Goal: Task Accomplishment & Management: Complete application form

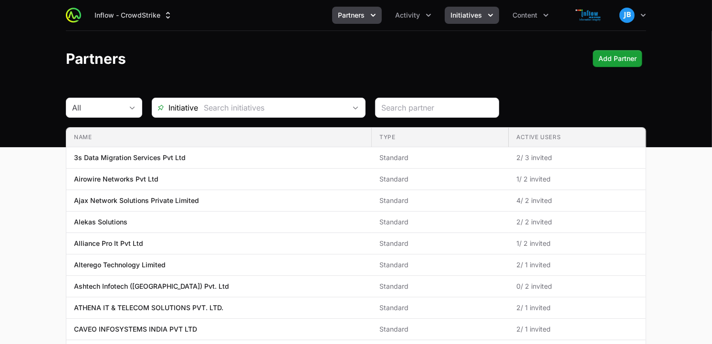
click at [483, 15] on button "Initiatives" at bounding box center [471, 15] width 54 height 17
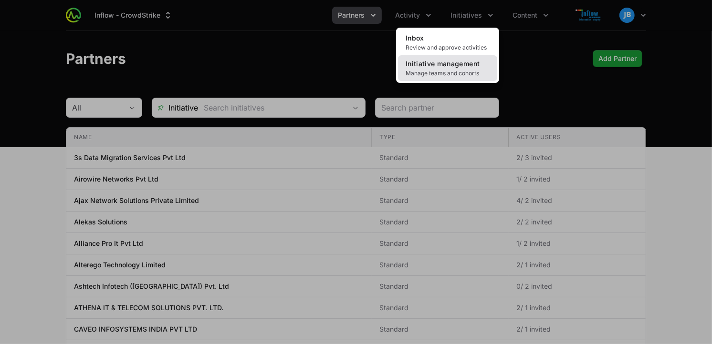
click at [464, 65] on span "Initiative management" at bounding box center [442, 64] width 74 height 8
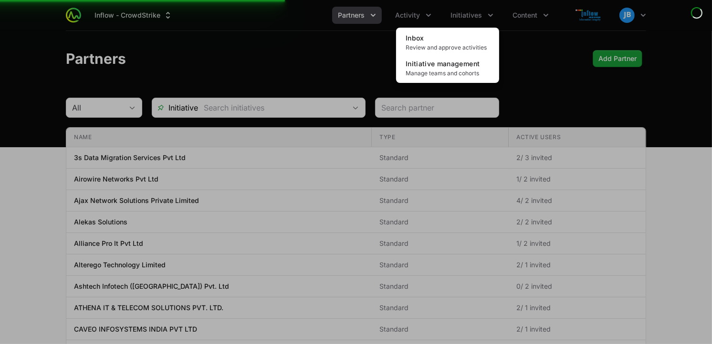
click at [475, 10] on div "Initiatives menu" at bounding box center [356, 172] width 712 height 344
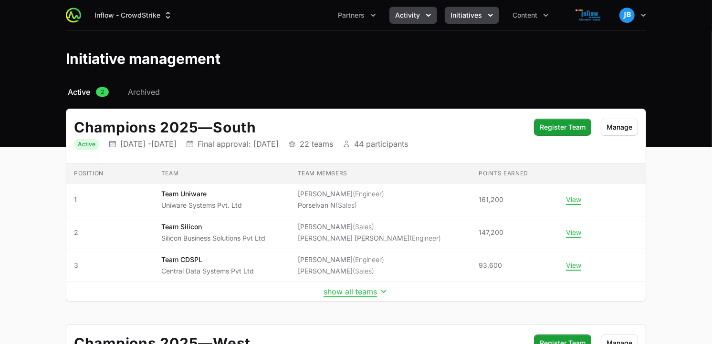
click at [407, 16] on span "Activity" at bounding box center [407, 15] width 25 height 10
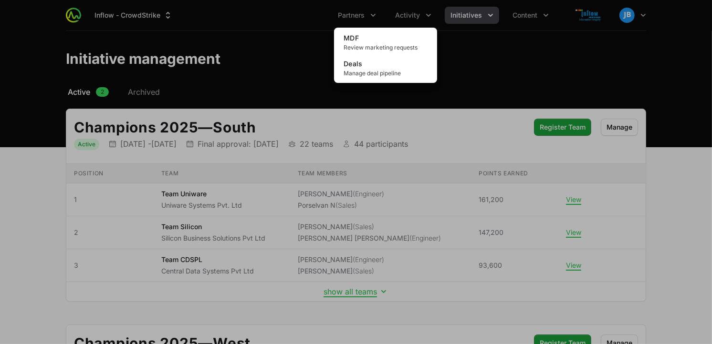
click at [372, 19] on div "Activity menu" at bounding box center [356, 172] width 712 height 344
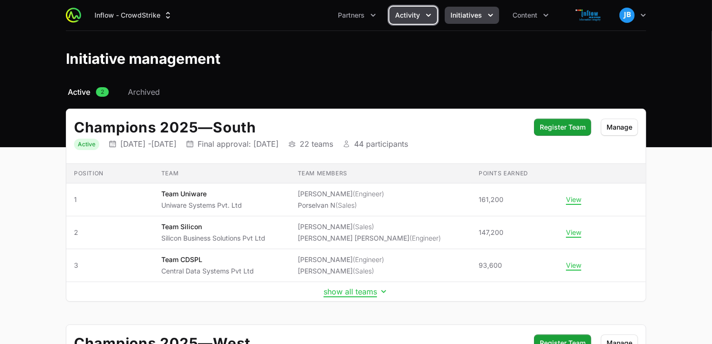
click at [411, 14] on span "Activity" at bounding box center [407, 15] width 25 height 10
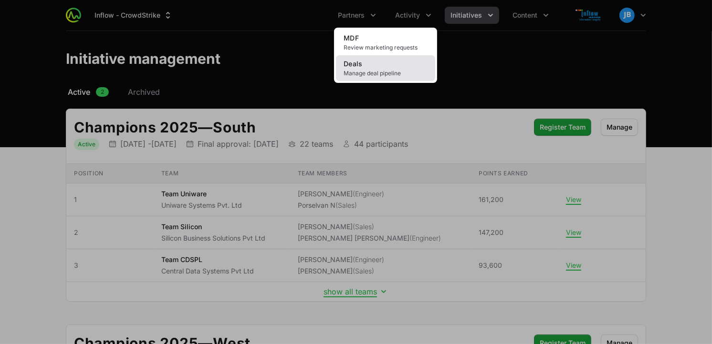
click at [381, 75] on span "Manage deal pipeline" at bounding box center [385, 74] width 84 height 8
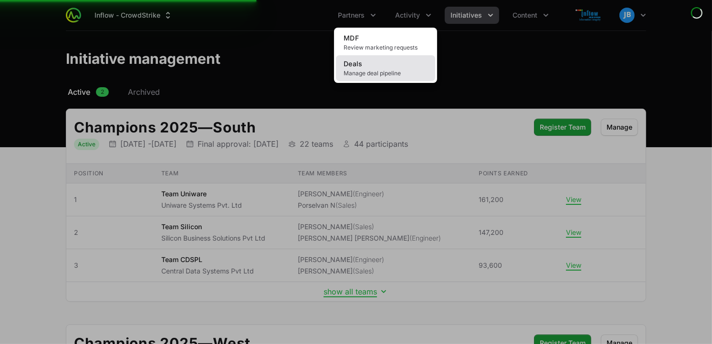
click at [381, 75] on span "Manage deal pipeline" at bounding box center [385, 74] width 84 height 8
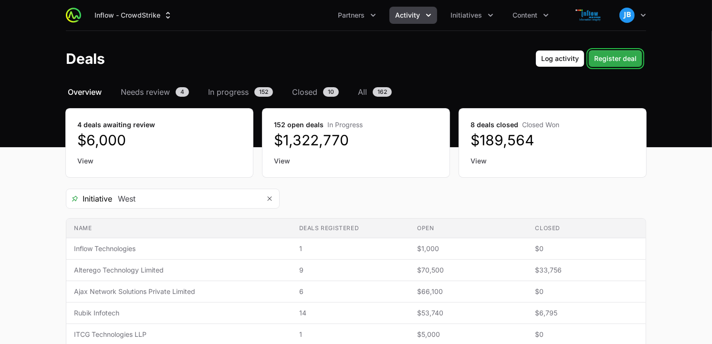
click at [606, 51] on button "Register deal" at bounding box center [615, 58] width 54 height 17
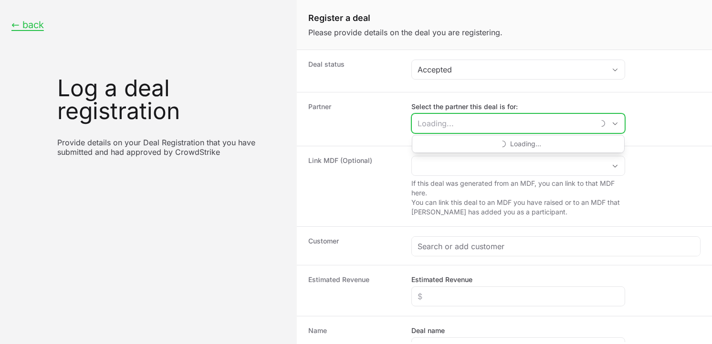
click at [506, 125] on input "Select the partner this deal is for:" at bounding box center [503, 123] width 182 height 19
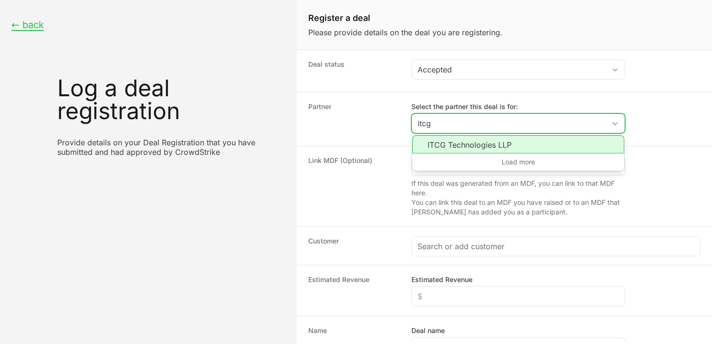
click at [485, 146] on li "ITCG Technologies LLP" at bounding box center [518, 144] width 212 height 18
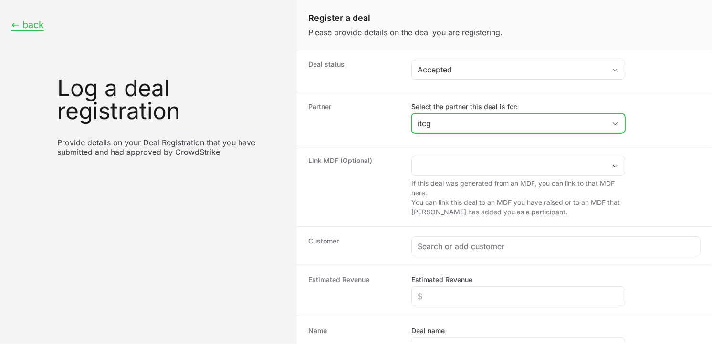
type input "ITCG Technologies LLP"
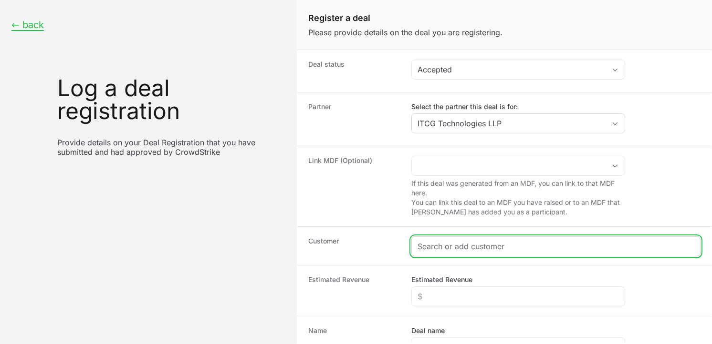
click at [501, 242] on input "Create activity form" at bounding box center [555, 246] width 277 height 11
paste input "[URL][DOMAIN_NAME][PERSON_NAME]"
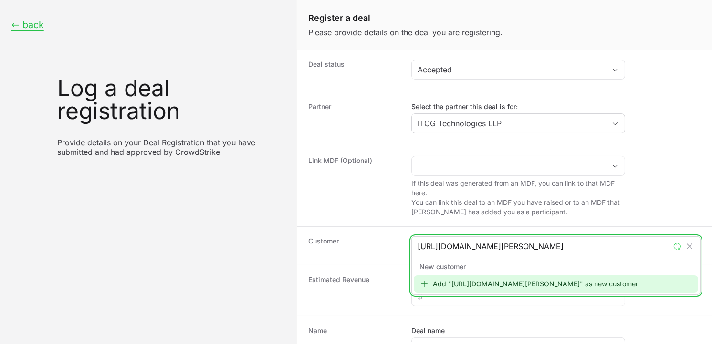
type input "[URL][DOMAIN_NAME][PERSON_NAME]"
click at [483, 284] on div "Add "[URL][DOMAIN_NAME][PERSON_NAME]" as new customer" at bounding box center [555, 284] width 284 height 17
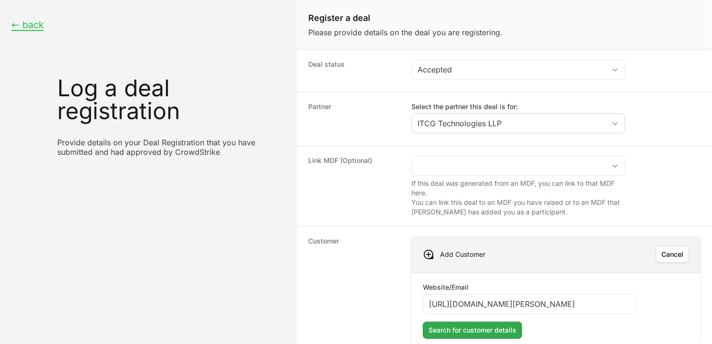
type input "[URL][DOMAIN_NAME][PERSON_NAME]"
click at [485, 310] on button "Search for customer details" at bounding box center [472, 330] width 99 height 17
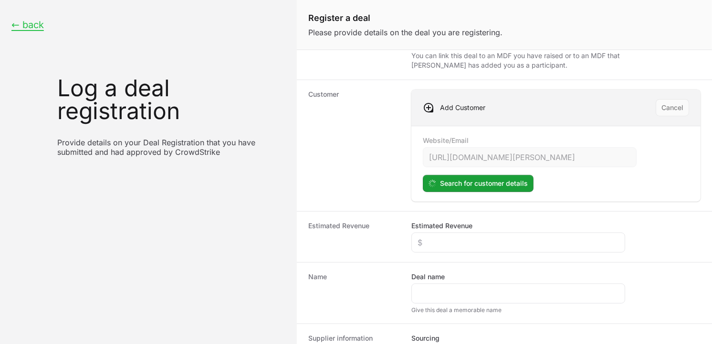
scroll to position [163, 0]
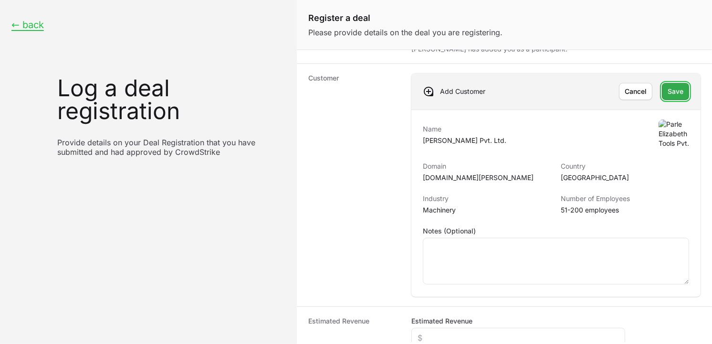
click at [640, 84] on button "Save" at bounding box center [674, 91] width 27 height 17
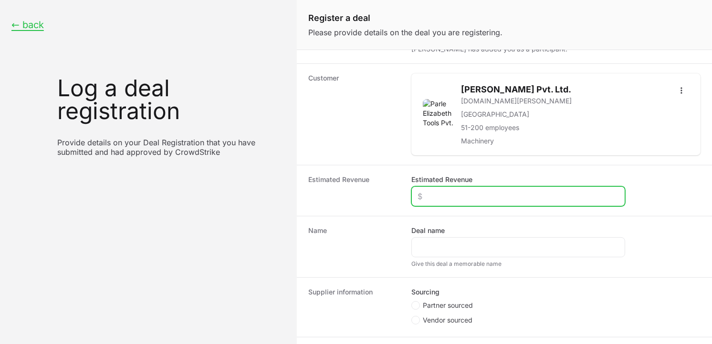
click at [483, 202] on input "Estimated Revenue" at bounding box center [517, 196] width 201 height 11
type input "$21,000"
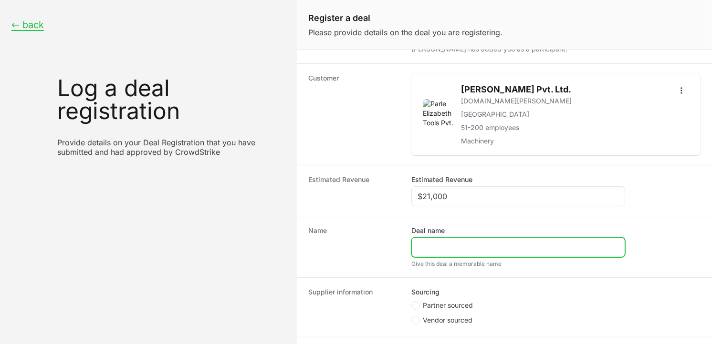
click at [457, 245] on input "Deal name" at bounding box center [517, 247] width 201 height 11
paste input "[PERSON_NAME] Tools Pvt Ltd"
type input "[PERSON_NAME] Tools Pvt Ltd"
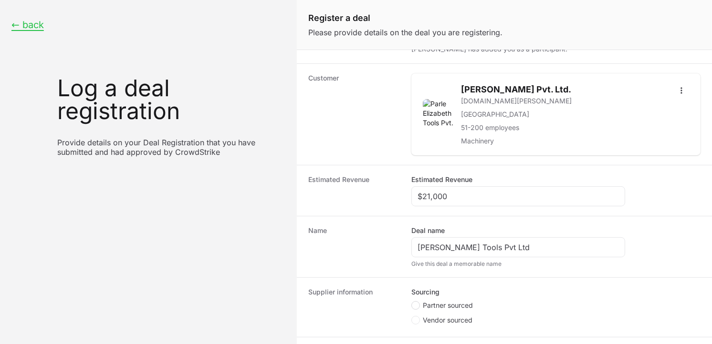
click at [412, 304] on span "Create activity form" at bounding box center [415, 305] width 9 height 9
radio input "true"
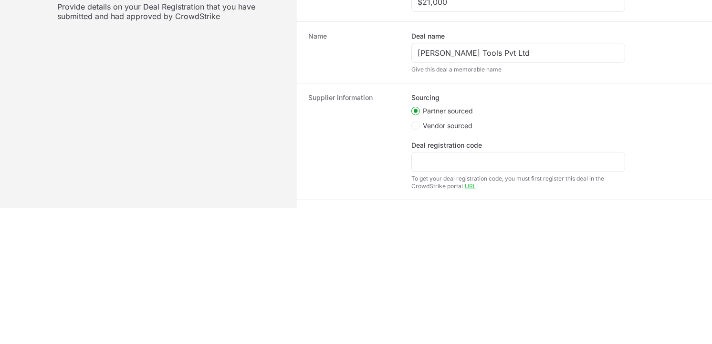
scroll to position [231, 0]
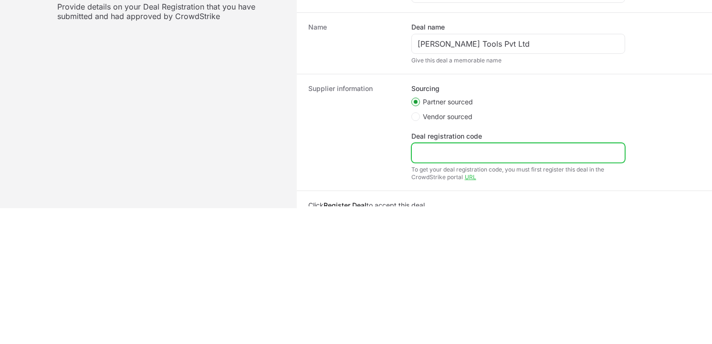
click at [499, 154] on input "Deal registration code" at bounding box center [517, 152] width 201 height 11
paste input "DR-685ce064"
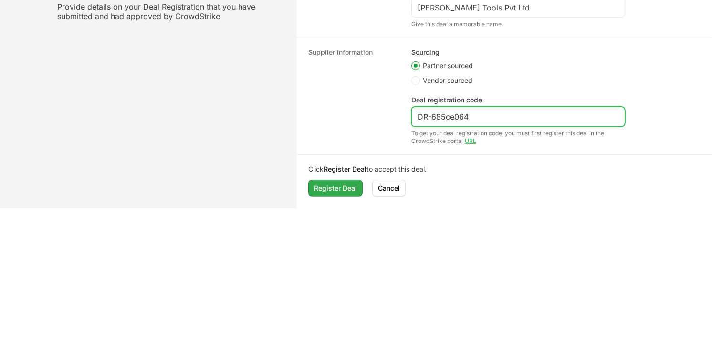
type input "DR-685ce064"
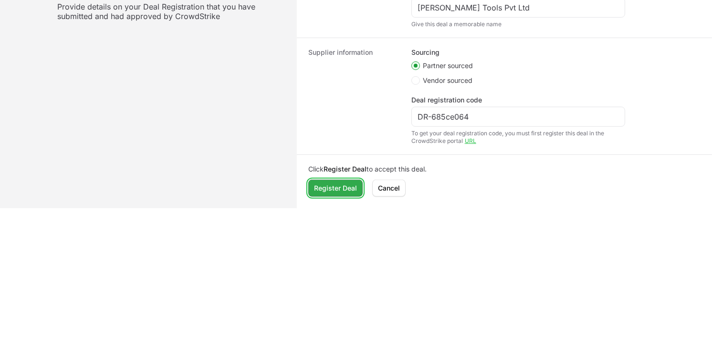
click at [332, 191] on span "Register Deal" at bounding box center [335, 188] width 43 height 11
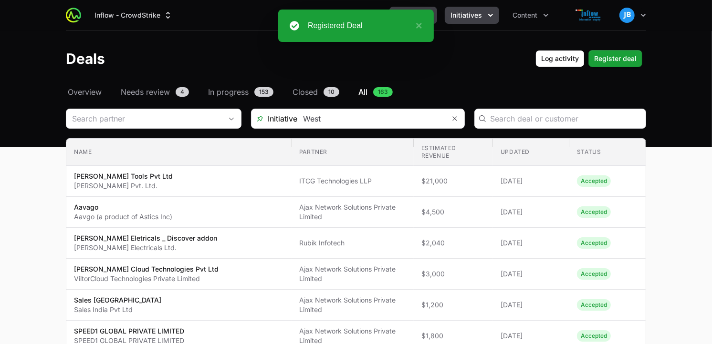
click at [472, 14] on span "Initiatives" at bounding box center [465, 15] width 31 height 10
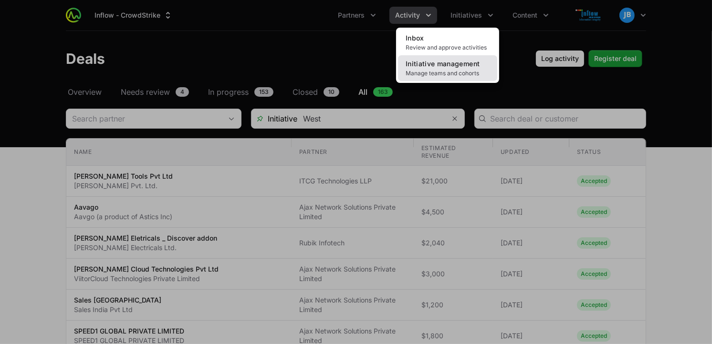
click at [459, 67] on span "Initiative management" at bounding box center [442, 64] width 74 height 8
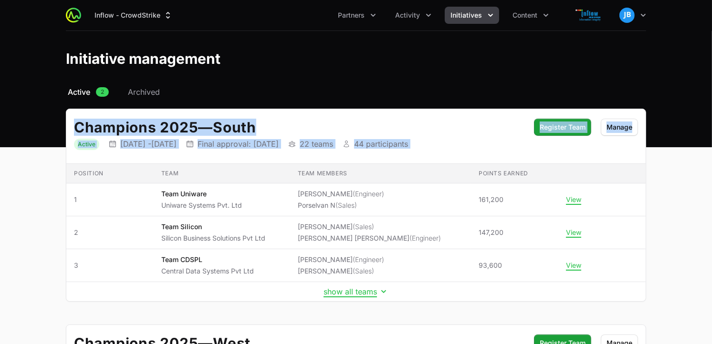
drag, startPoint x: 711, startPoint y: 90, endPoint x: 721, endPoint y: 206, distance: 116.8
click at [640, 206] on html "Inflow - CrowdStrike Partners Activity Initiatives Content Open user menu Open …" at bounding box center [356, 286] width 712 height 573
drag, startPoint x: 721, startPoint y: 206, endPoint x: 656, endPoint y: 174, distance: 72.3
click at [640, 174] on div "Select a tab Active Archived Active 2 Archived Champions 2025 — South Status Ac…" at bounding box center [356, 313] width 610 height 454
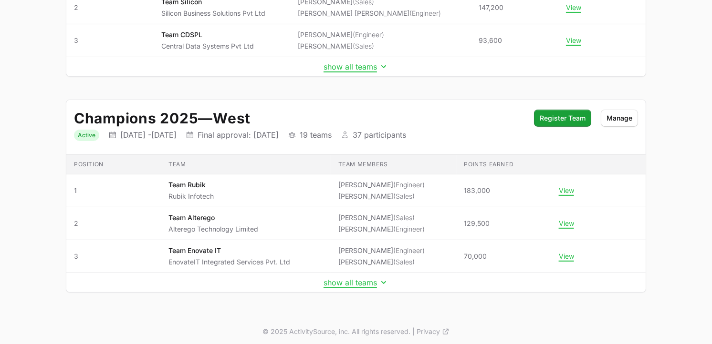
scroll to position [230, 0]
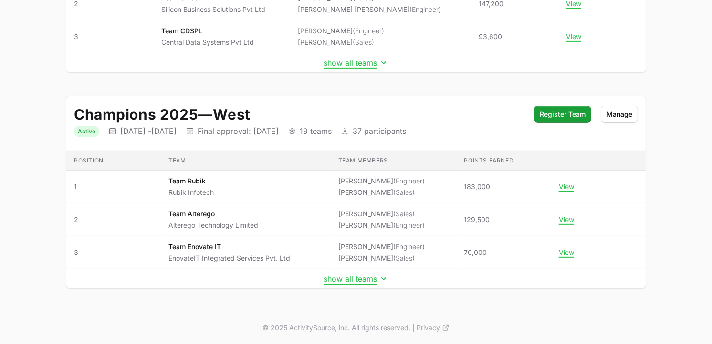
click at [376, 282] on button "show all teams" at bounding box center [355, 279] width 65 height 10
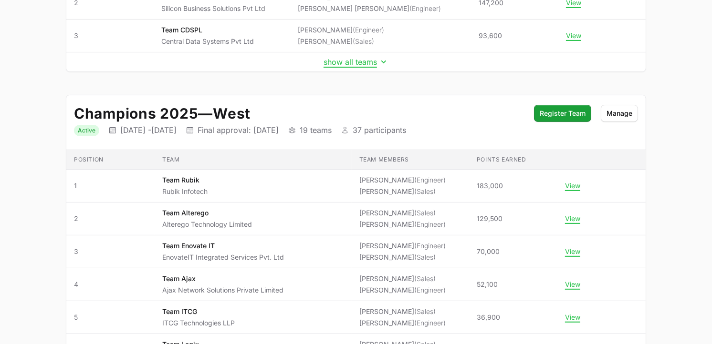
scroll to position [0, 0]
